Goal: Information Seeking & Learning: Learn about a topic

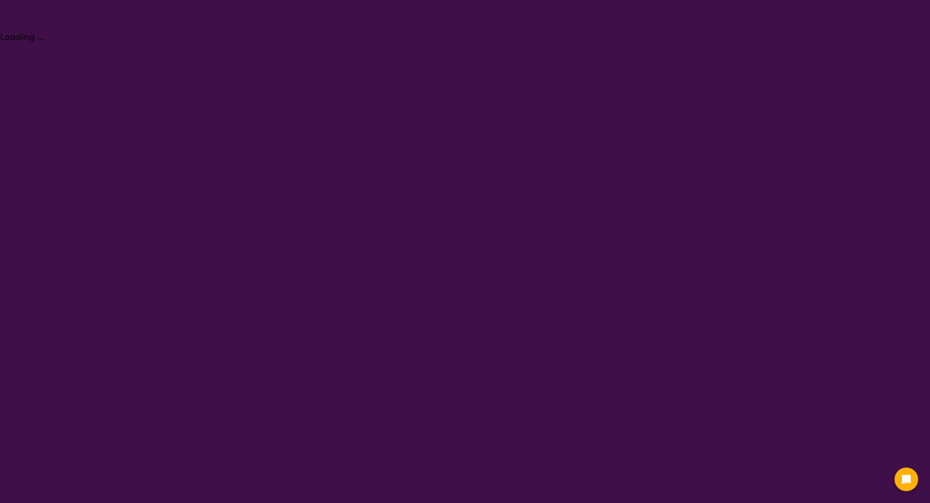
select select "[MEDICAL_DATA]"
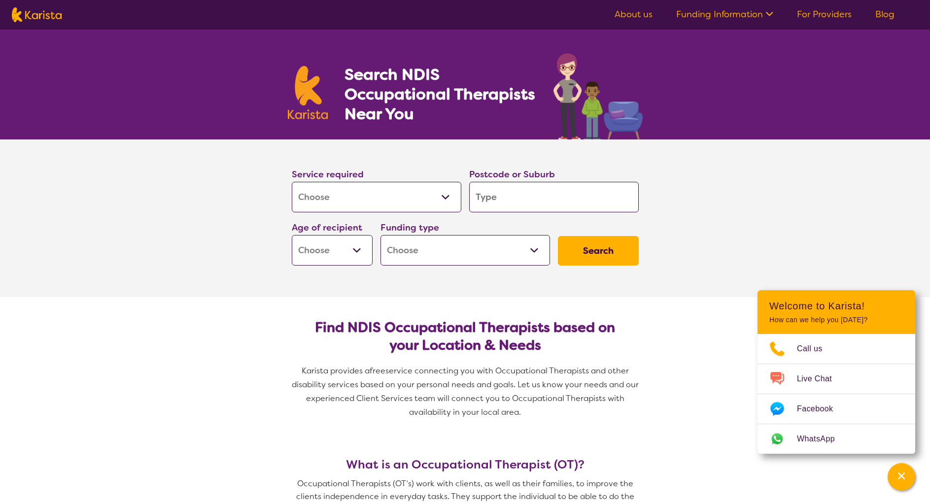
click at [514, 196] on input "search" at bounding box center [554, 197] width 170 height 31
type input "3"
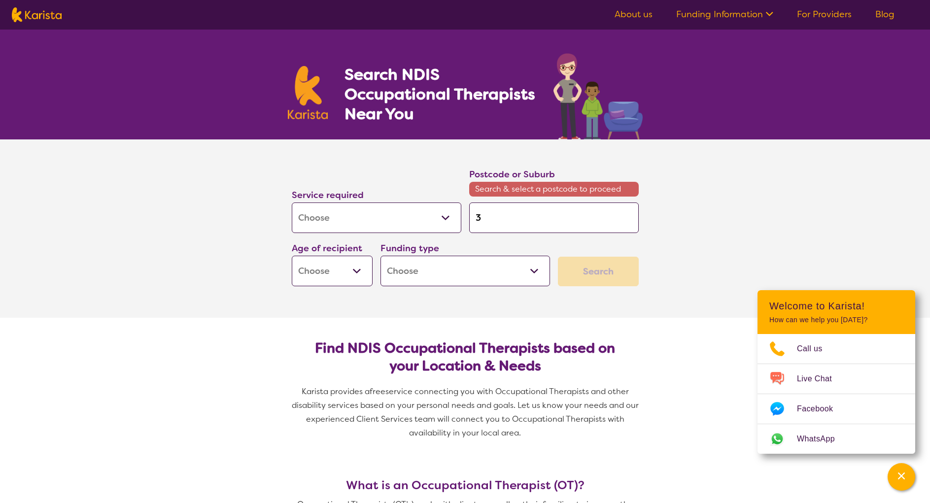
type input "38"
type input "381"
type input "3818"
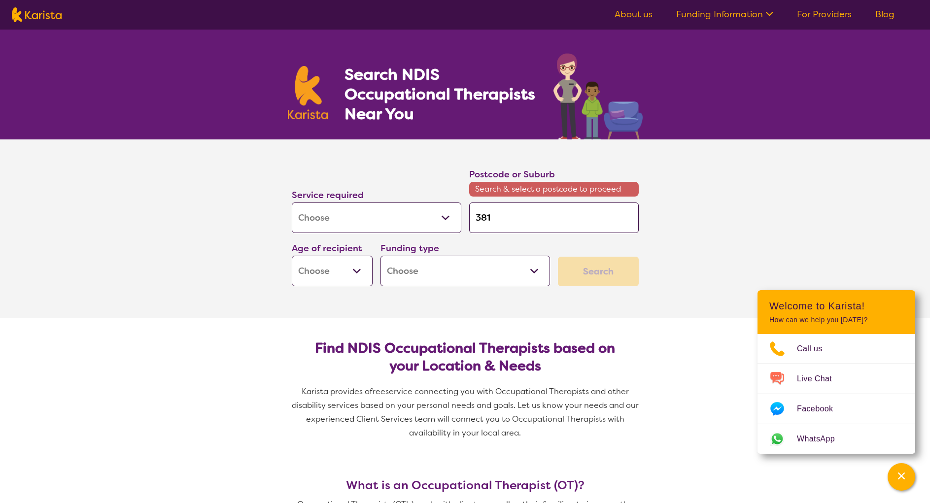
type input "3818"
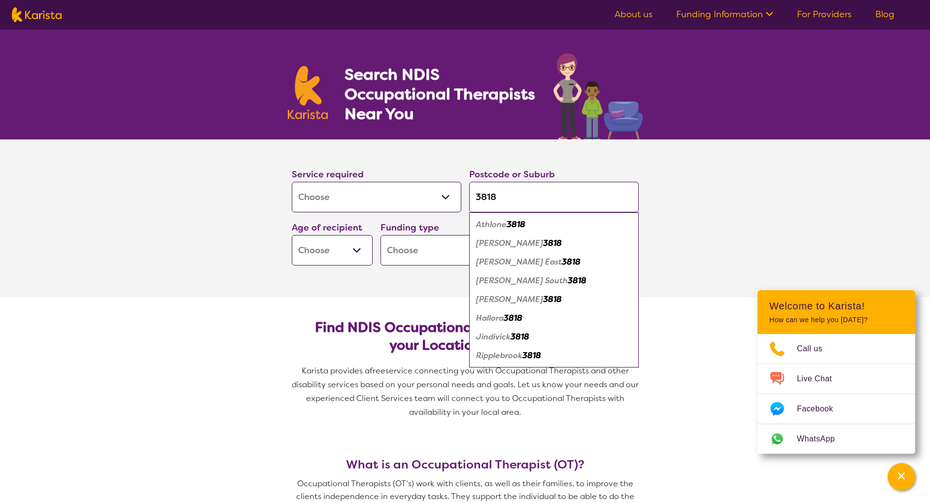
type input "3818"
click at [496, 243] on em "Drouin" at bounding box center [509, 243] width 67 height 10
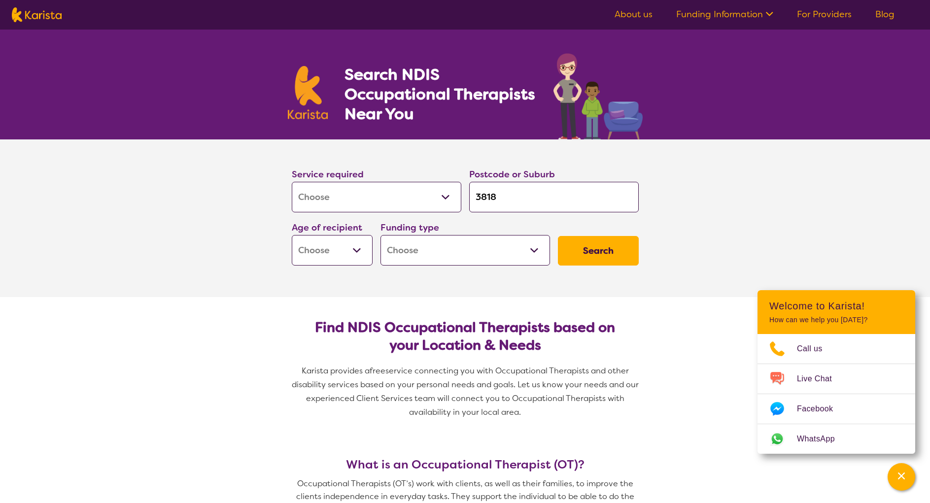
click at [336, 246] on select "Early Childhood - 0 to 9 Child - 10 to 11 Adolescent - 12 to 17 Adult - 18 to 6…" at bounding box center [332, 250] width 81 height 31
select select "AD"
click at [292, 235] on select "Early Childhood - 0 to 9 Child - 10 to 11 Adolescent - 12 to 17 Adult - 18 to 6…" at bounding box center [332, 250] width 81 height 31
select select "AD"
click at [539, 246] on select "Home Care Package (HCP) National Disability Insurance Scheme (NDIS) I don't know" at bounding box center [466, 250] width 170 height 31
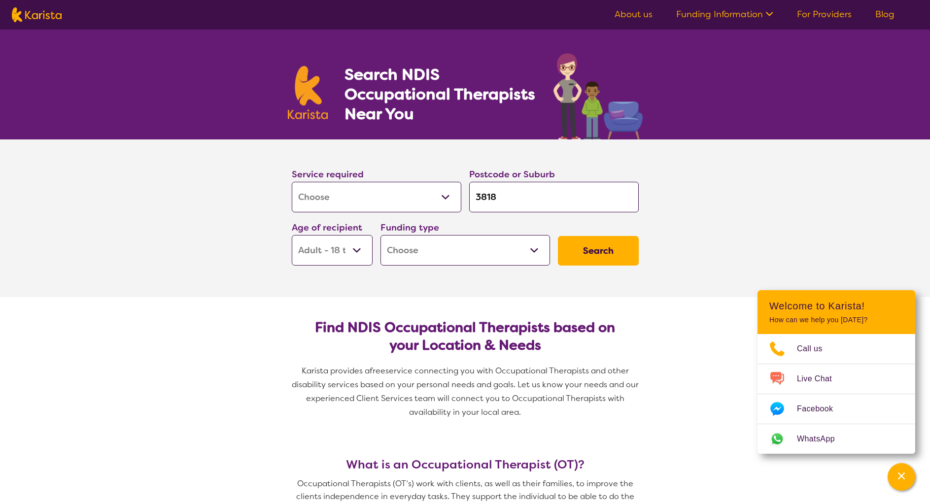
select select "NDIS"
click at [381, 235] on select "Home Care Package (HCP) National Disability Insurance Scheme (NDIS) I don't know" at bounding box center [466, 250] width 170 height 31
select select "NDIS"
click at [603, 248] on button "Search" at bounding box center [598, 251] width 81 height 30
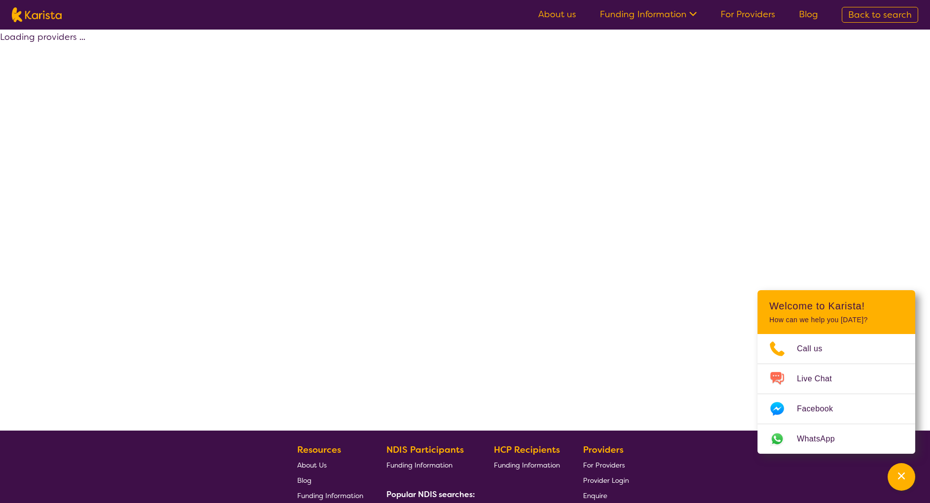
select select "by_score"
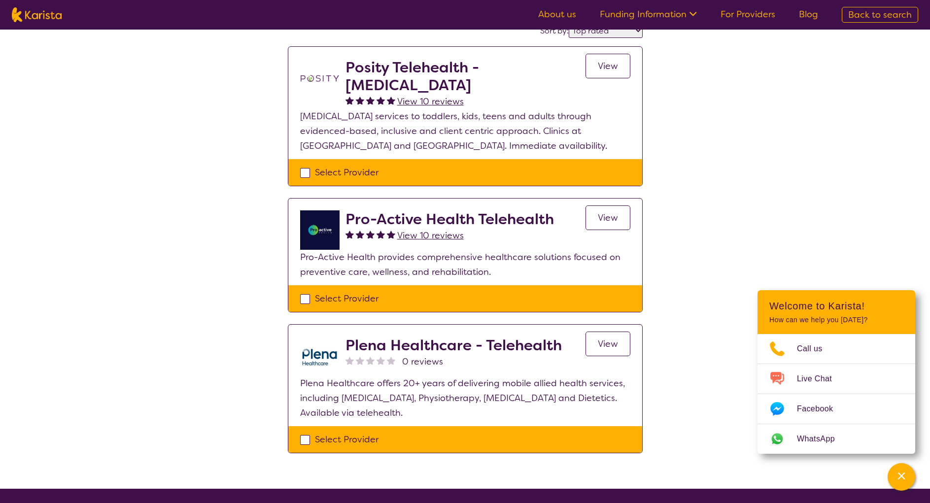
scroll to position [68, 0]
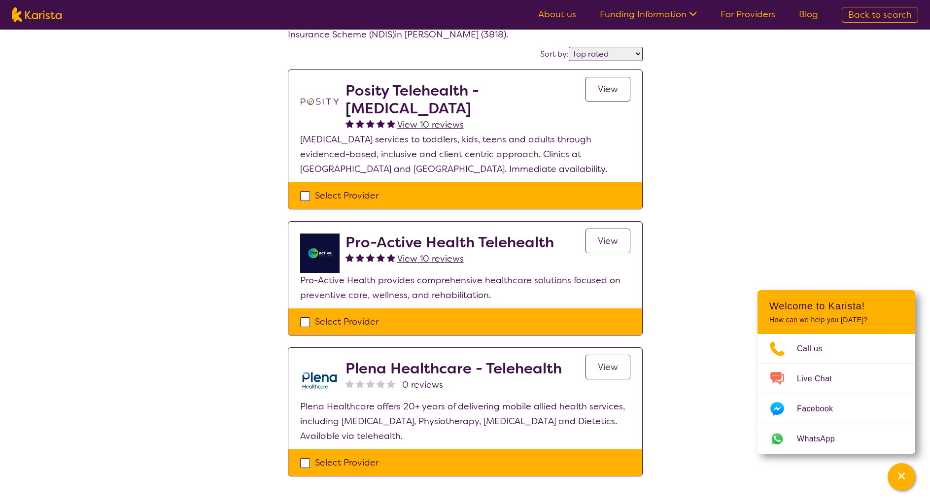
click at [610, 243] on span "View" at bounding box center [608, 241] width 20 height 12
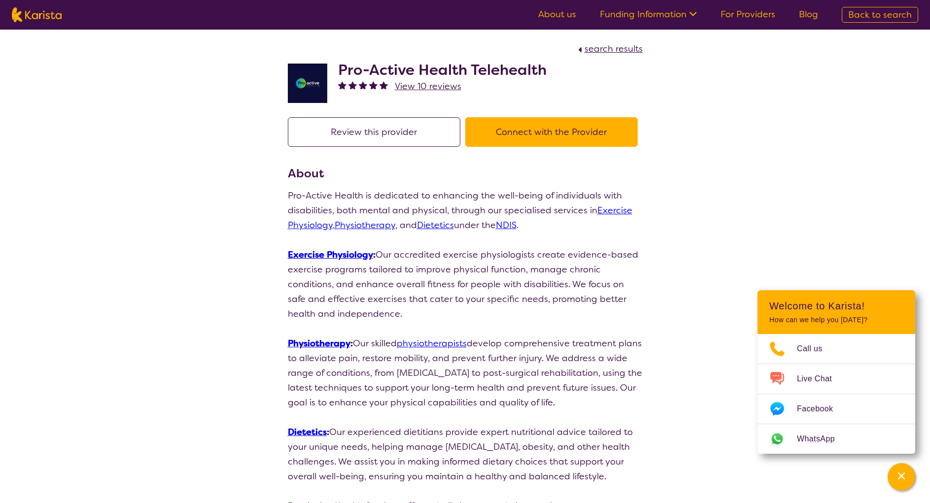
click at [562, 14] on link "About us" at bounding box center [557, 14] width 38 height 12
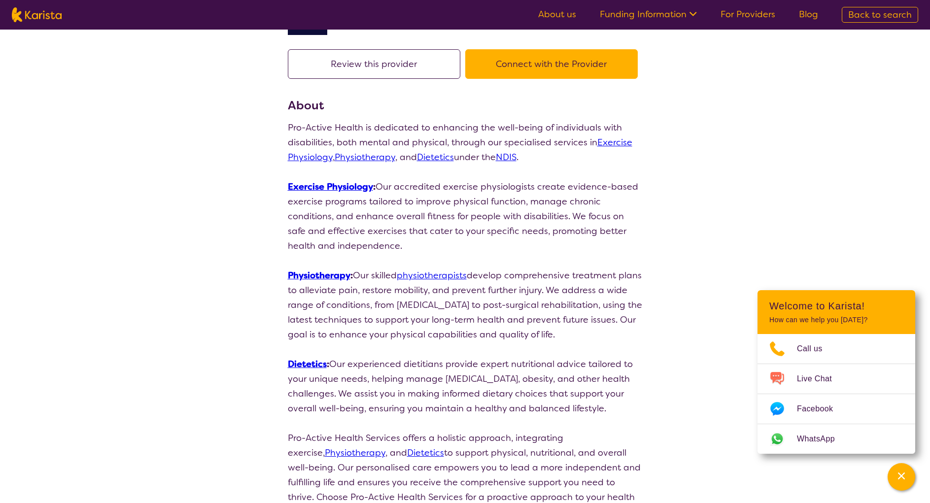
select select "by_score"
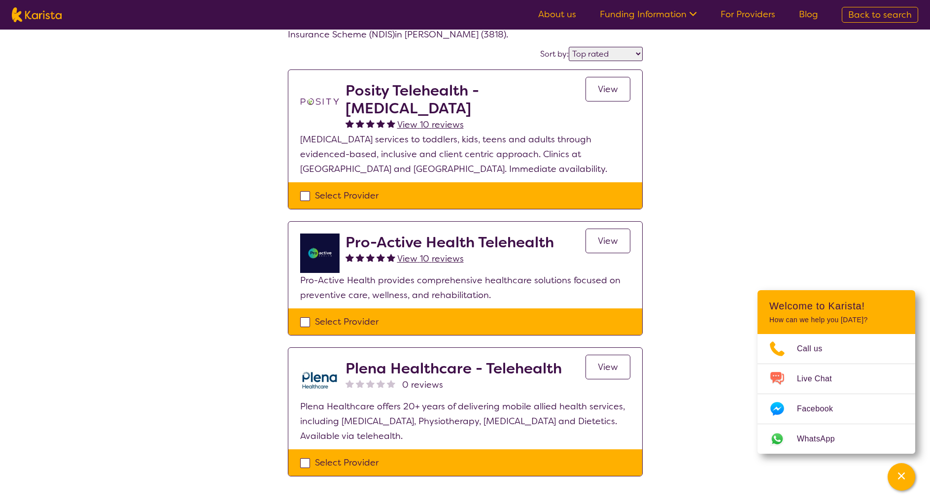
click at [609, 364] on span "View" at bounding box center [608, 367] width 20 height 12
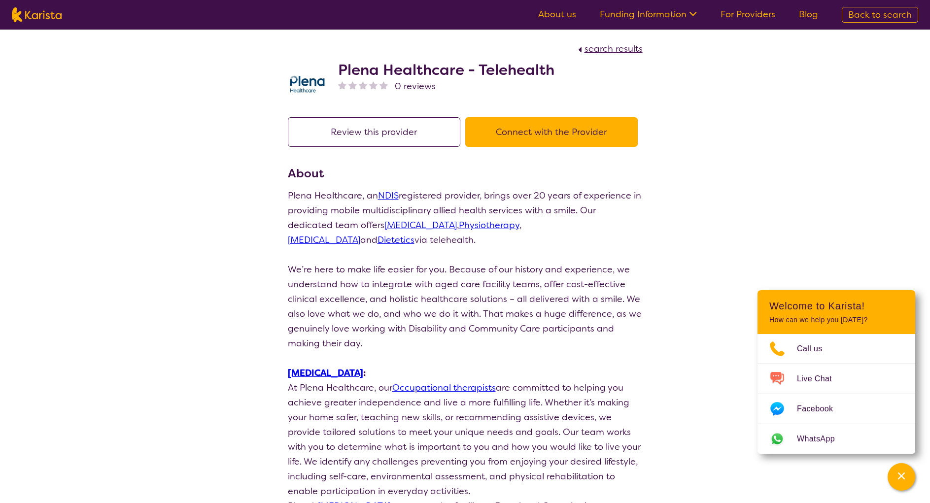
scroll to position [68, 0]
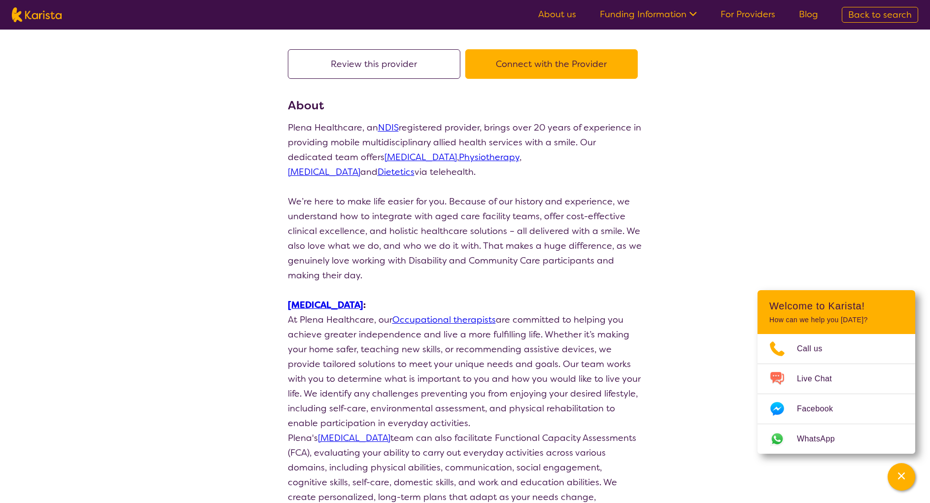
select select "by_score"
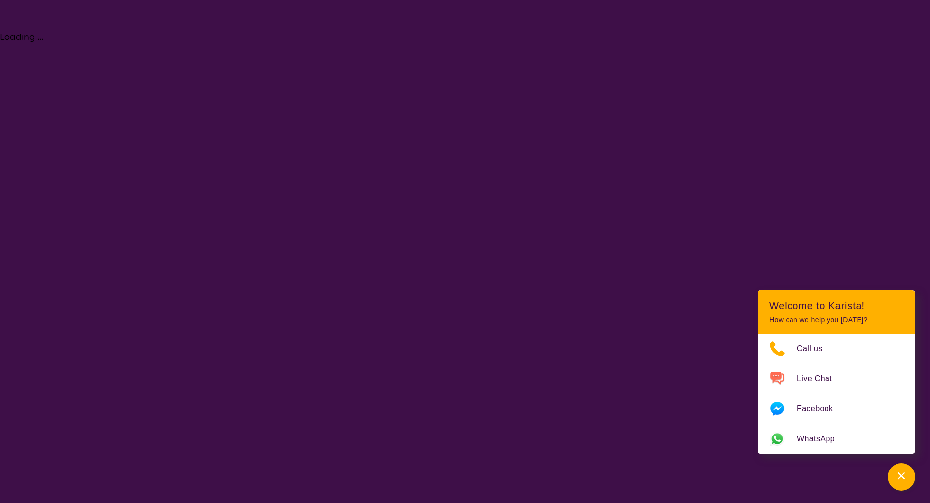
select select "[MEDICAL_DATA]"
select select "AD"
select select "NDIS"
select select "[MEDICAL_DATA]"
select select "AD"
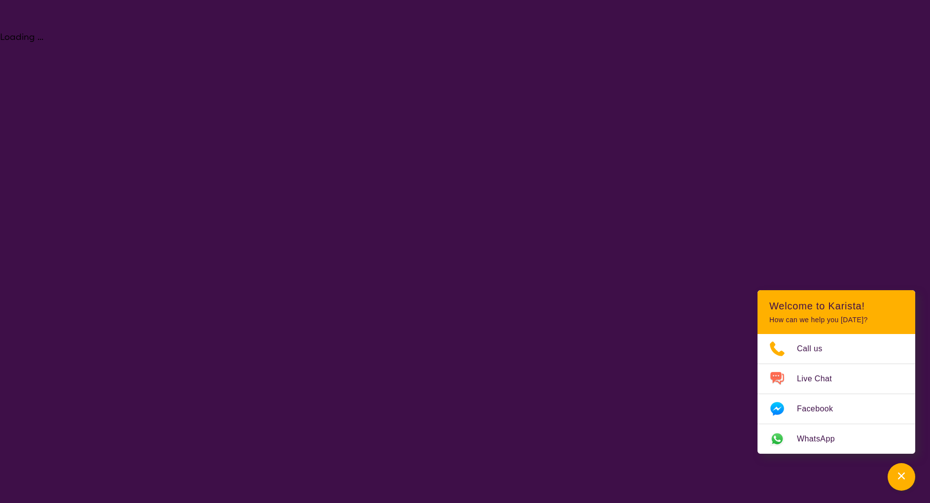
select select "NDIS"
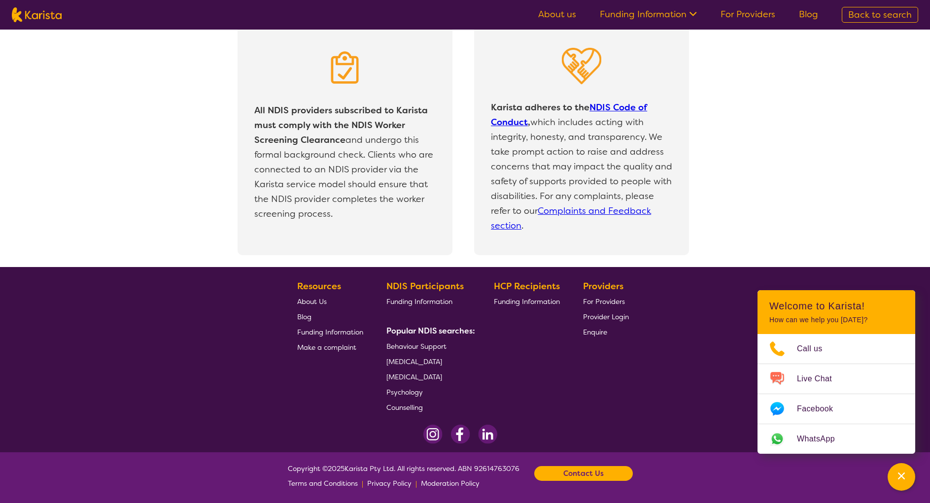
scroll to position [2051, 0]
